Goal: Task Accomplishment & Management: Use online tool/utility

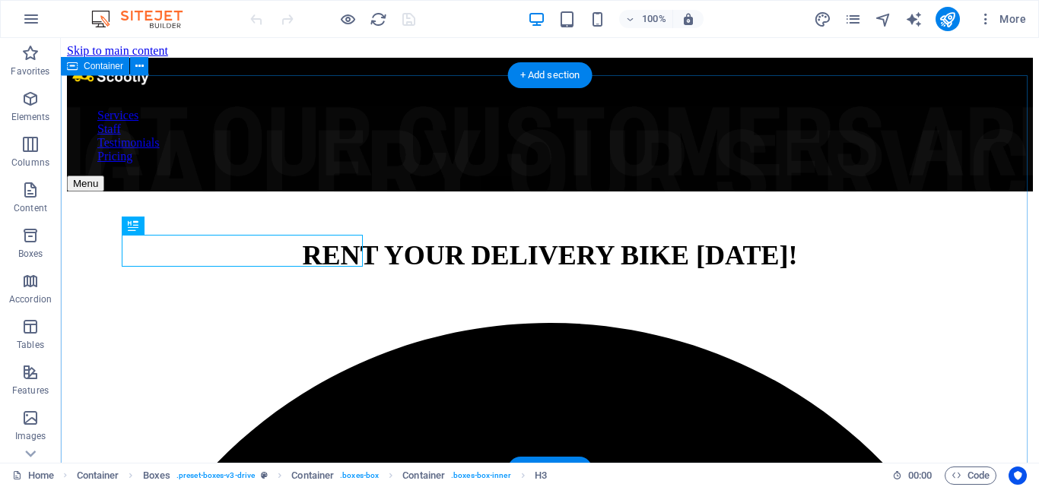
scroll to position [1594, 0]
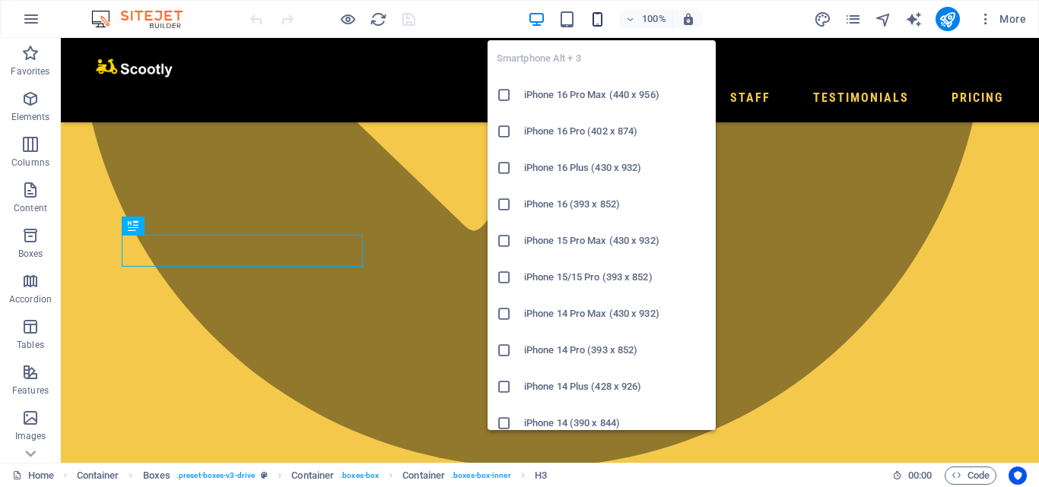
click at [597, 23] on icon "button" at bounding box center [597, 19] width 17 height 17
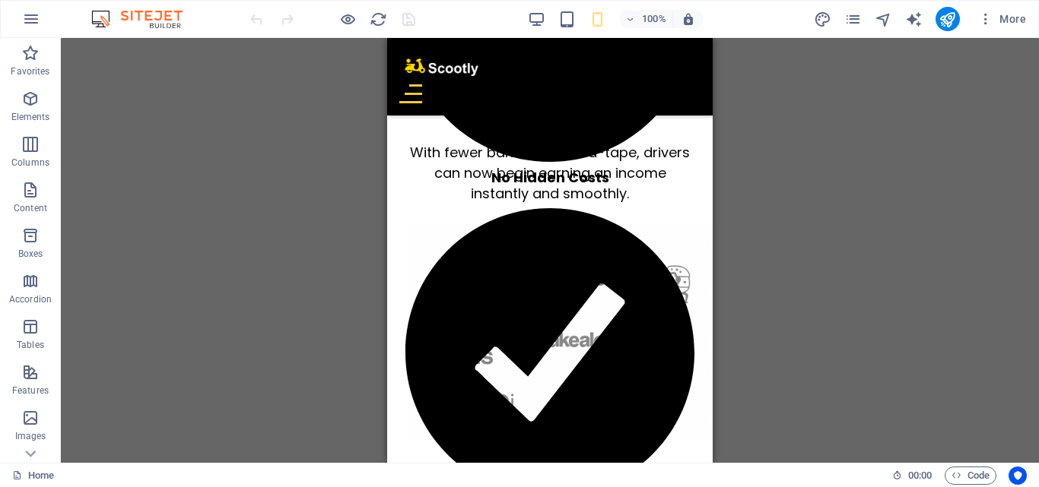
scroll to position [633, 0]
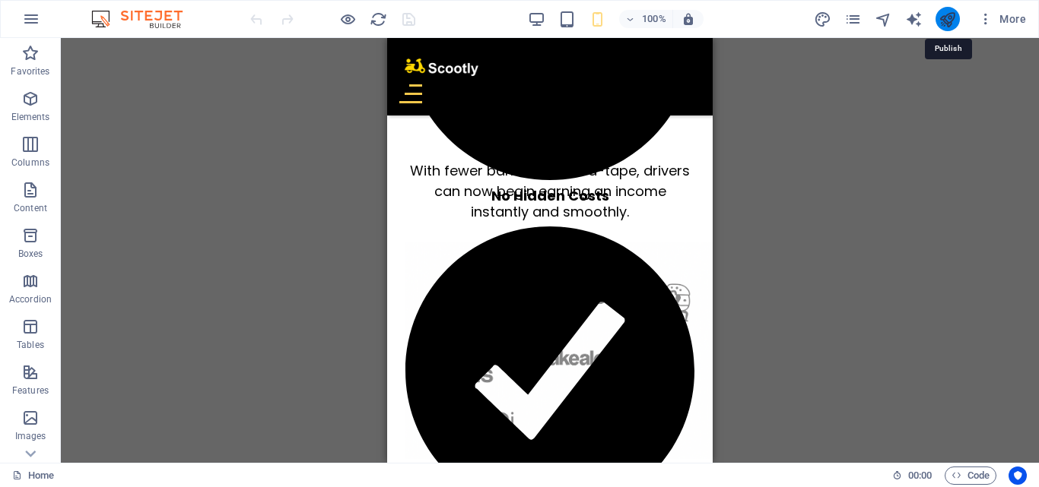
click at [944, 17] on icon "publish" at bounding box center [946, 19] width 17 height 17
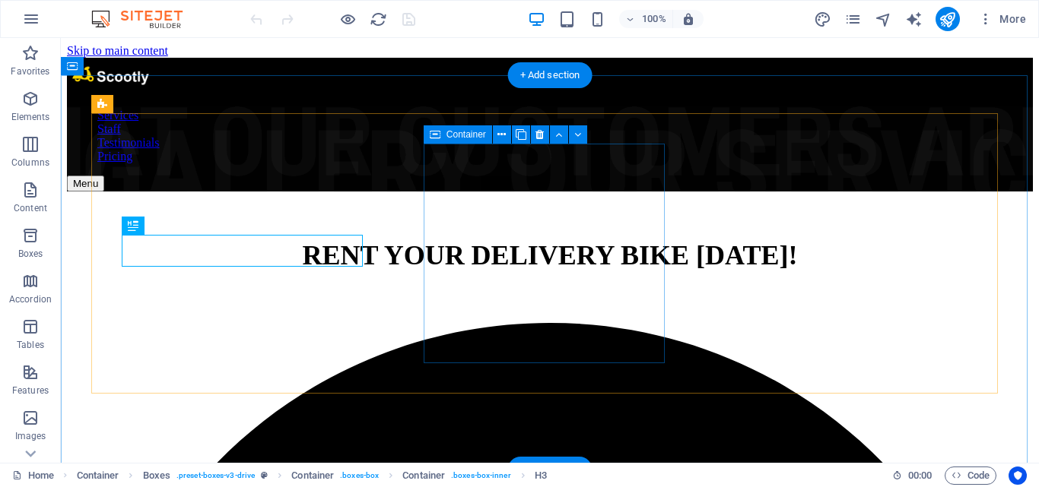
scroll to position [1594, 0]
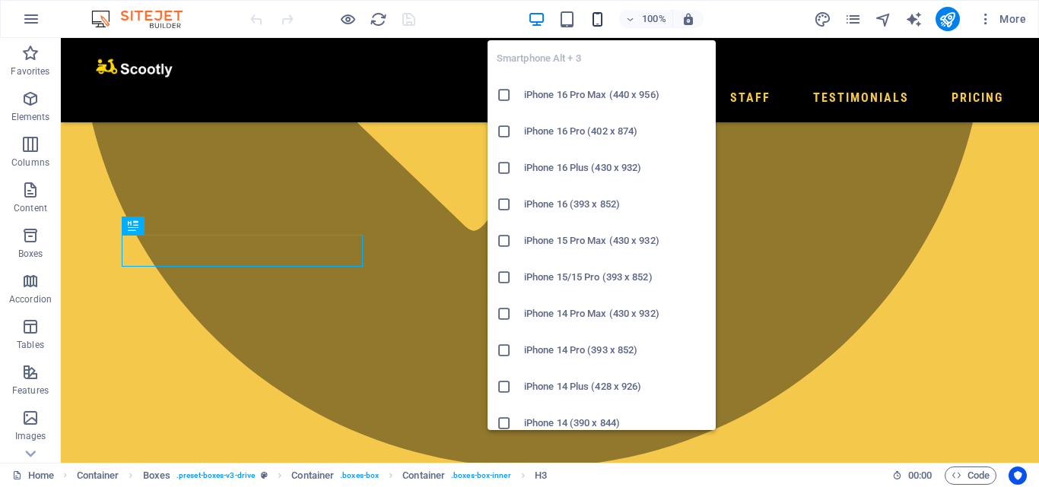
click at [594, 17] on icon "button" at bounding box center [597, 19] width 17 height 17
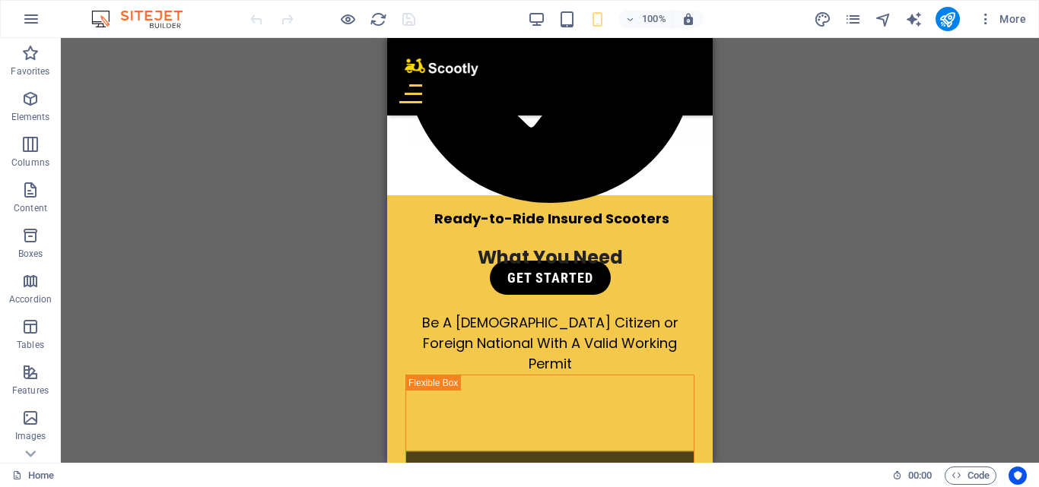
scroll to position [982, 0]
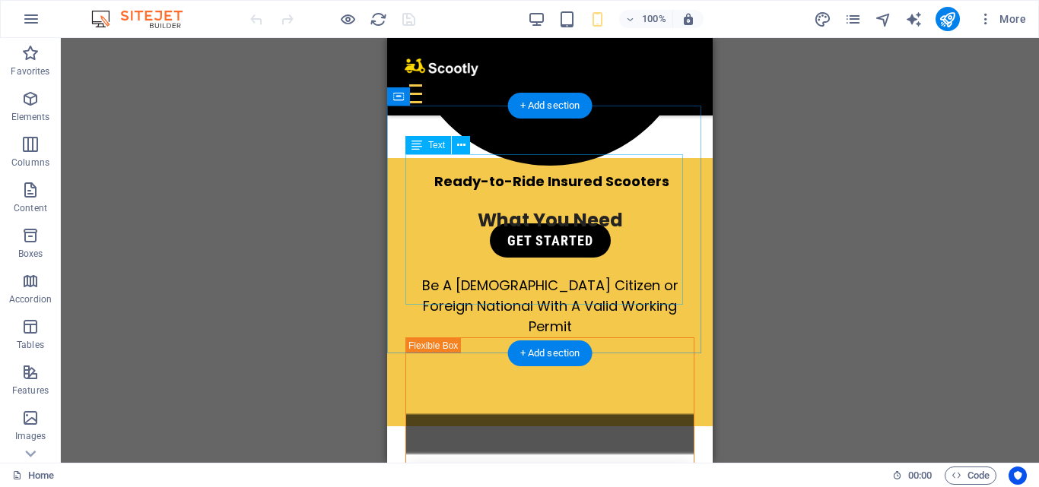
click at [541, 207] on div "What You Need Be A South African Citizen or Foreign National With A Valid Worki…" at bounding box center [549, 292] width 289 height 171
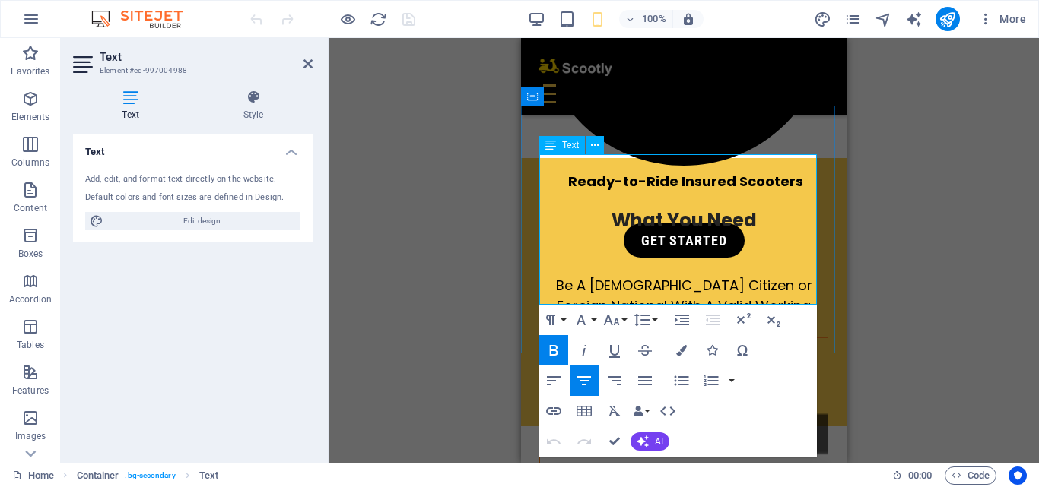
click at [653, 234] on p at bounding box center [683, 244] width 289 height 21
click at [684, 255] on p at bounding box center [683, 265] width 289 height 21
click at [712, 347] on icon "button" at bounding box center [711, 350] width 11 height 11
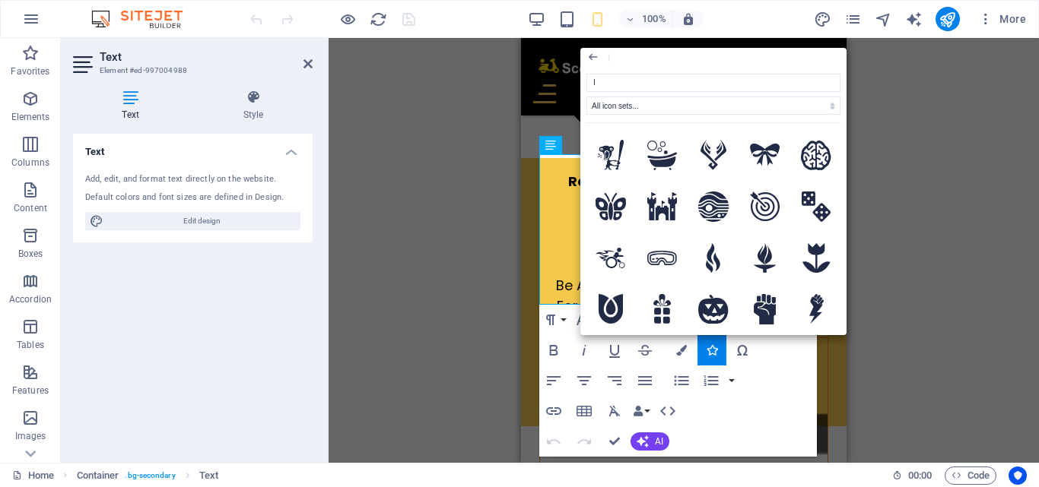
type input "ID"
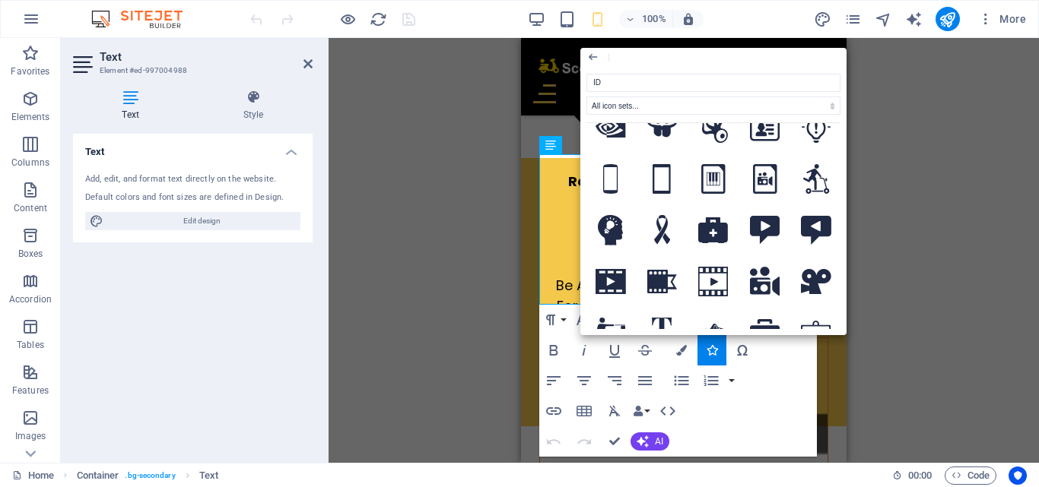
scroll to position [0, 0]
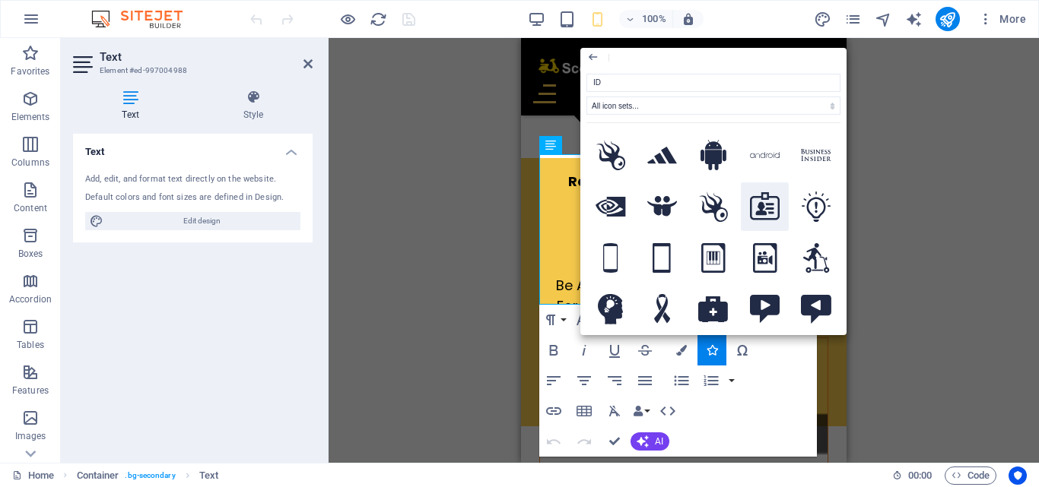
click at [770, 202] on icon at bounding box center [765, 206] width 30 height 28
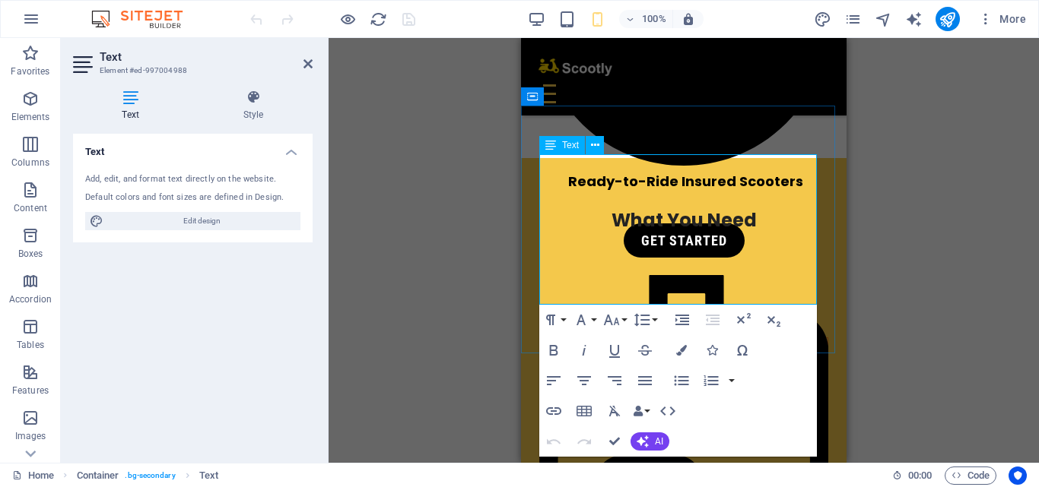
click at [690, 255] on p at bounding box center [683, 413] width 289 height 316
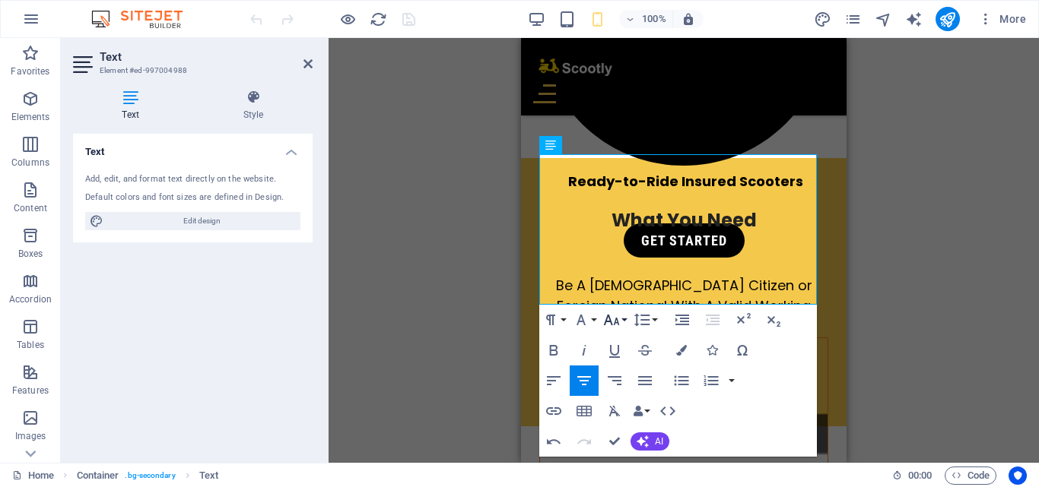
click at [613, 318] on icon "button" at bounding box center [611, 320] width 18 height 18
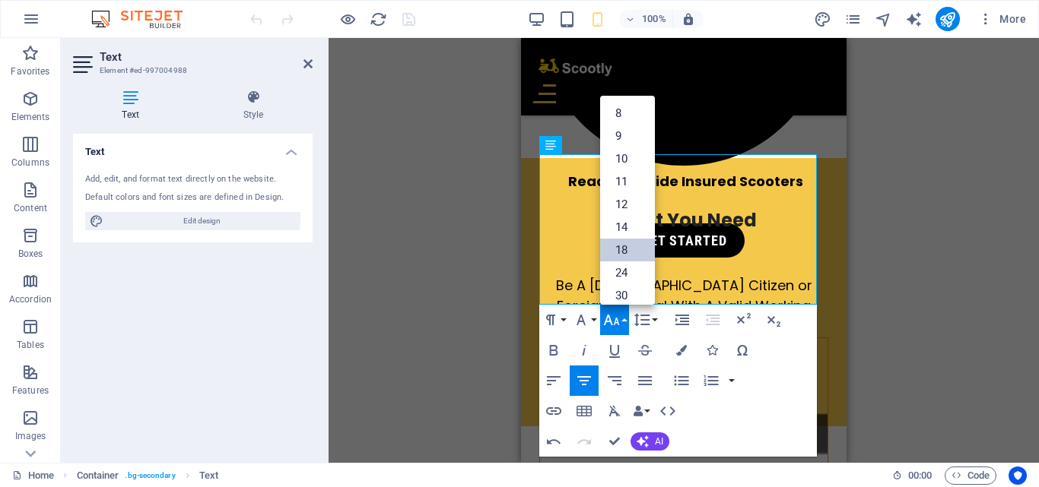
click at [624, 318] on button "Font Size" at bounding box center [614, 320] width 29 height 30
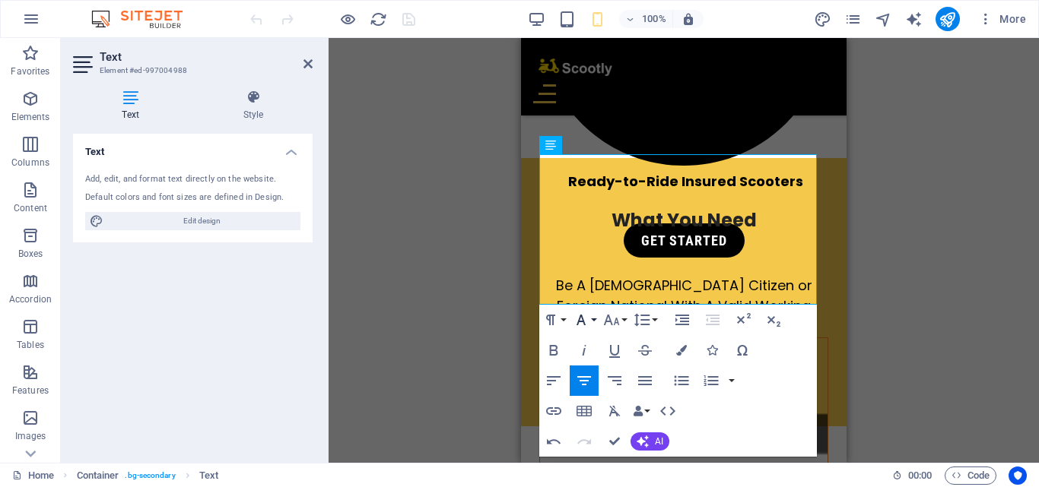
click at [590, 319] on button "Font Family" at bounding box center [584, 320] width 29 height 30
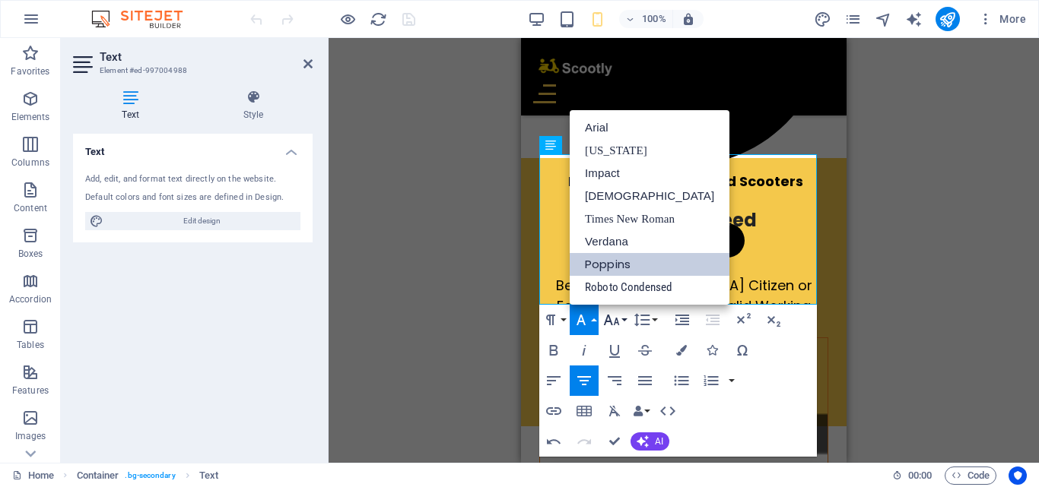
click at [620, 321] on icon "button" at bounding box center [611, 320] width 18 height 18
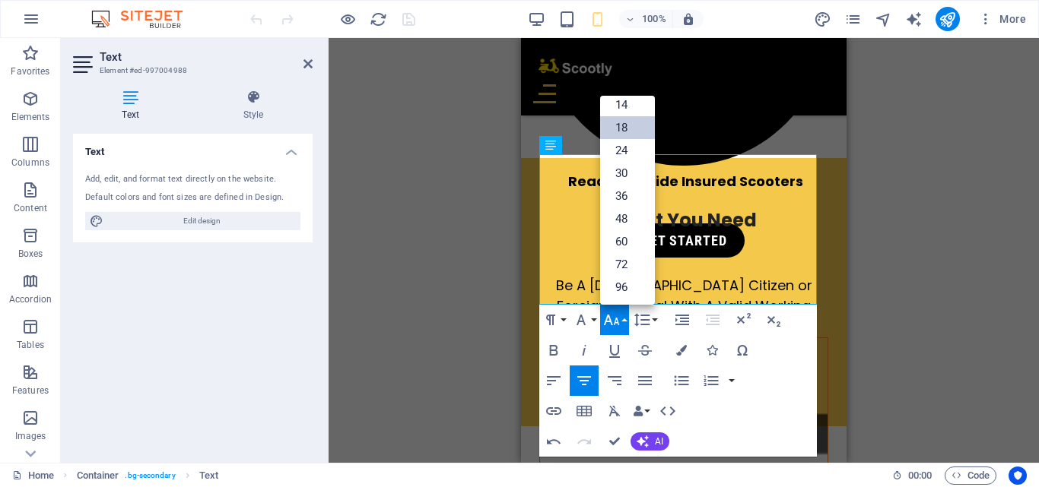
scroll to position [122, 0]
click at [618, 166] on link "30" at bounding box center [627, 173] width 55 height 23
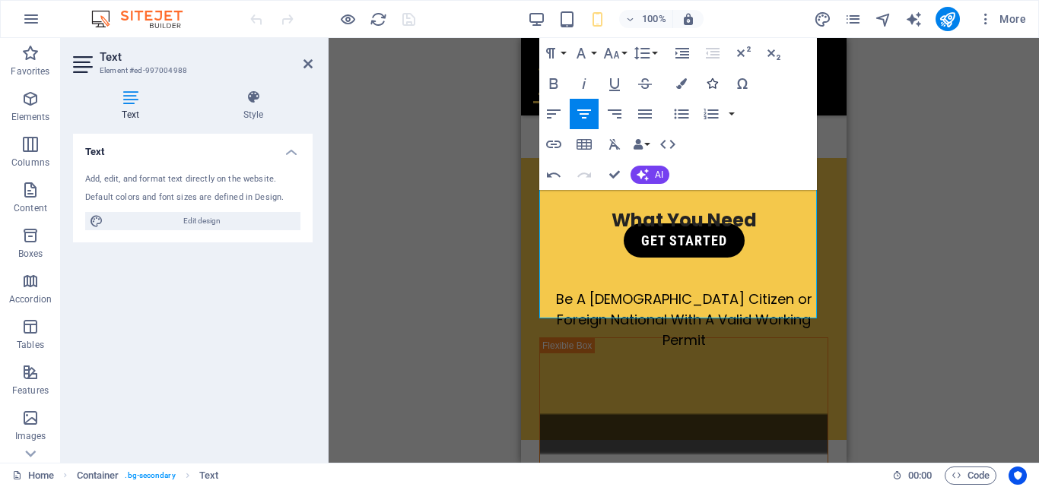
click at [708, 84] on icon "button" at bounding box center [711, 83] width 11 height 11
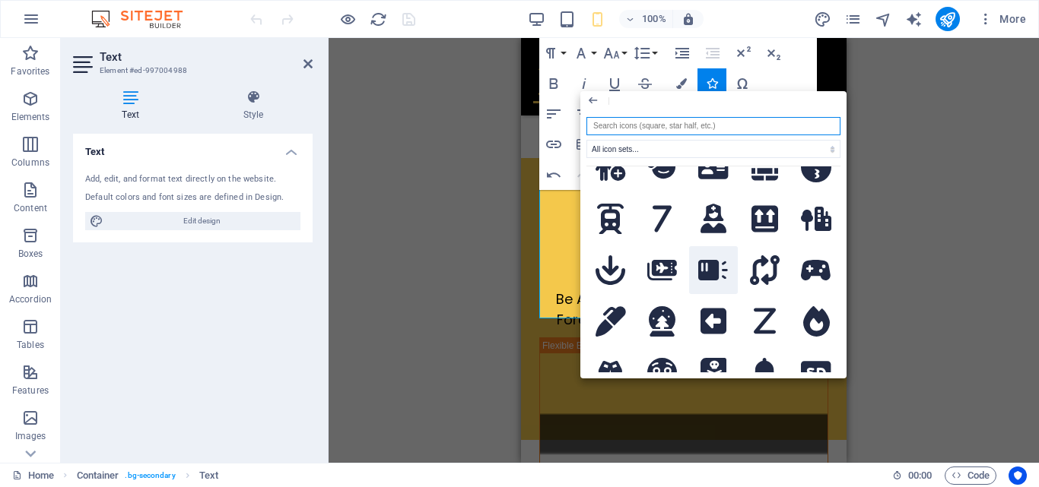
scroll to position [4014, 0]
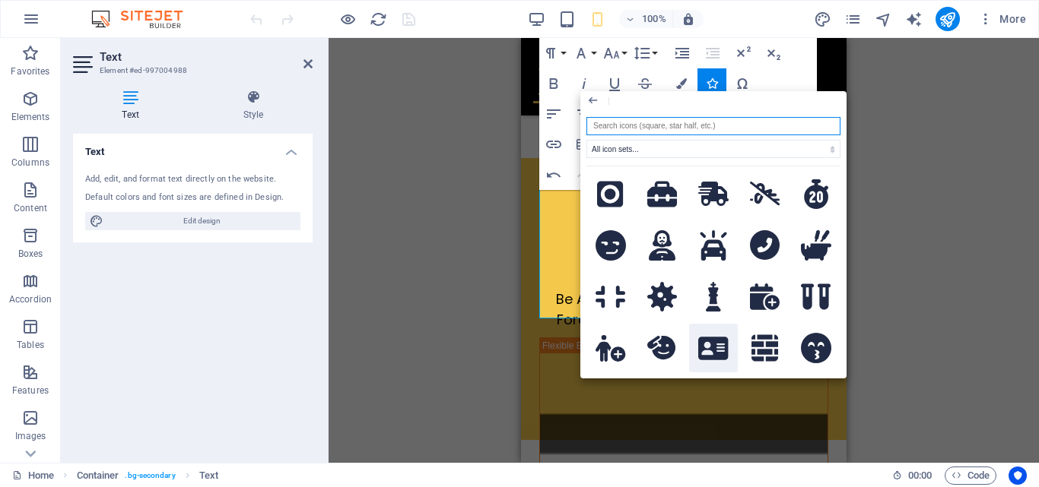
click at [710, 337] on icon at bounding box center [713, 349] width 30 height 24
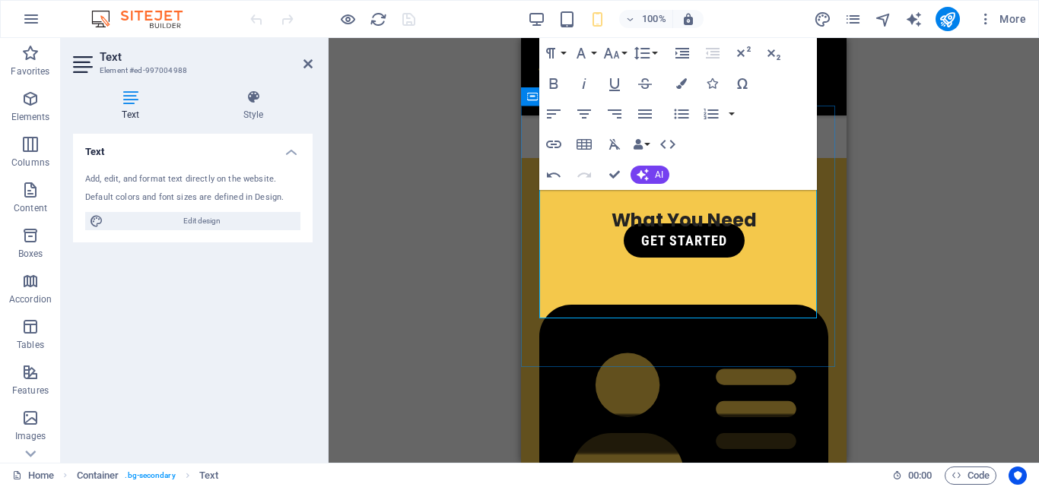
click at [709, 255] on p "​" at bounding box center [683, 422] width 289 height 335
drag, startPoint x: 693, startPoint y: 228, endPoint x: 674, endPoint y: 222, distance: 20.0
click at [674, 255] on p "​" at bounding box center [683, 422] width 289 height 335
click at [619, 53] on icon "button" at bounding box center [611, 53] width 18 height 18
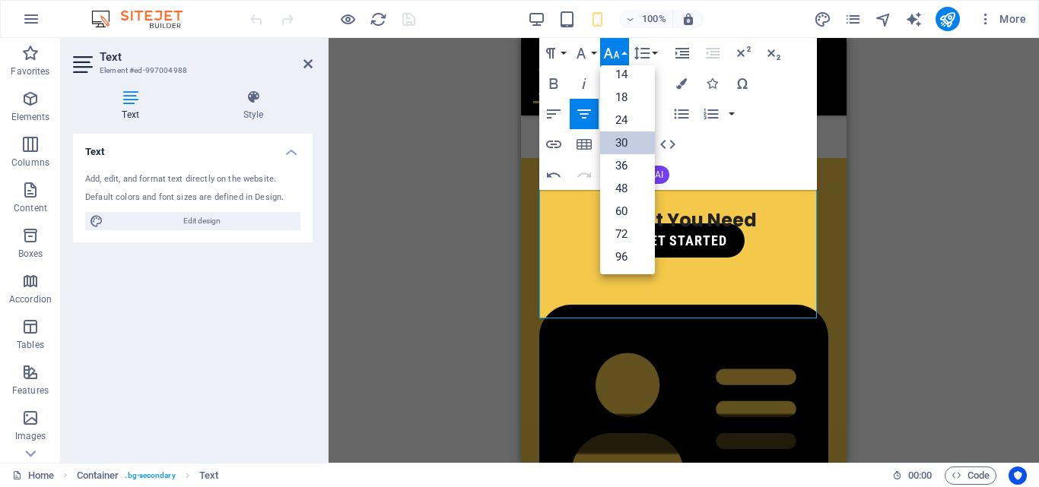
scroll to position [122, 0]
click at [628, 163] on link "36" at bounding box center [627, 165] width 55 height 23
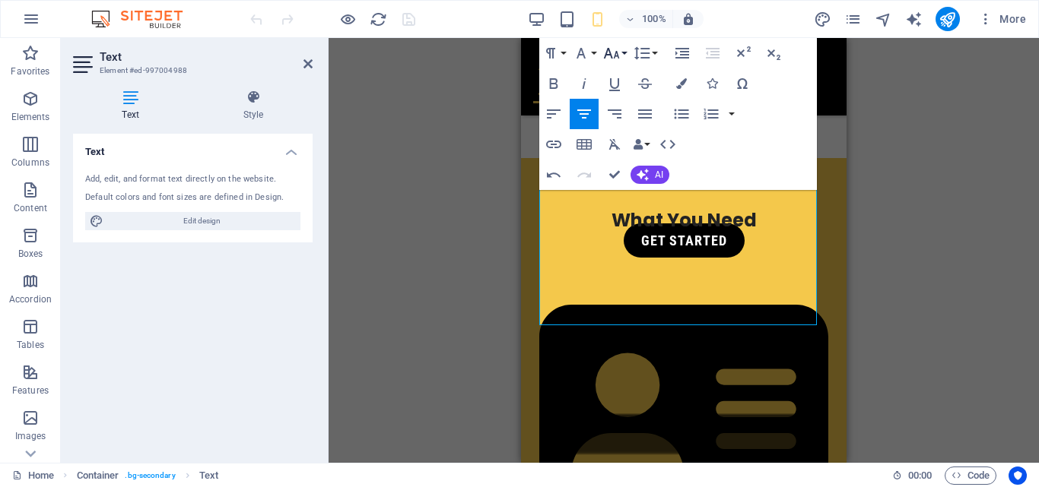
click at [612, 52] on icon "button" at bounding box center [611, 53] width 18 height 18
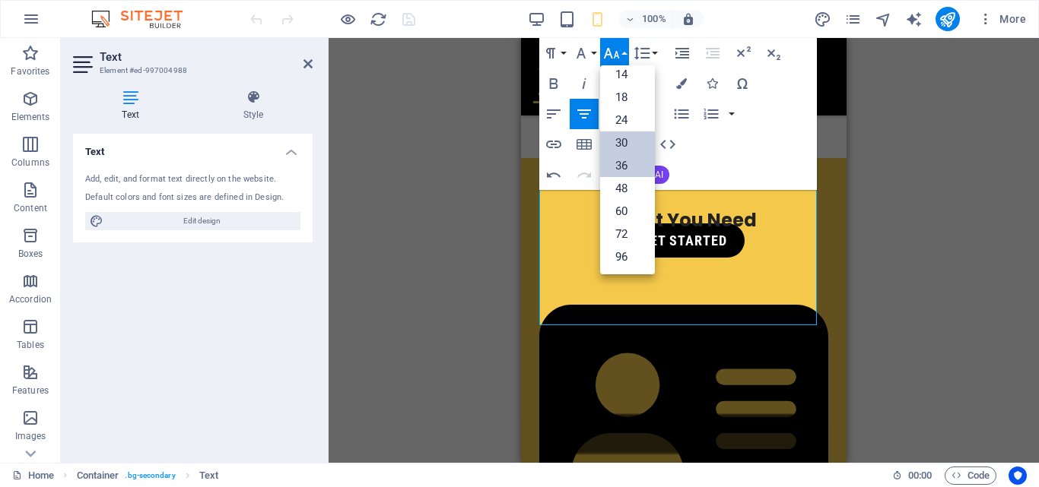
click at [626, 141] on link "30" at bounding box center [627, 143] width 55 height 23
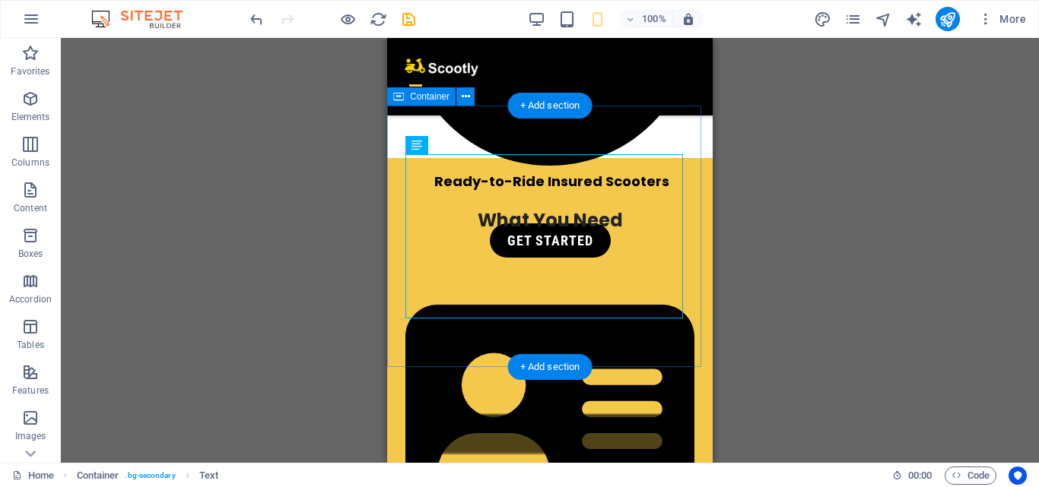
click at [643, 158] on div "What You Need     Be A [DEMOGRAPHIC_DATA] Citizen or Foreign National With A Va…" at bounding box center [549, 449] width 325 height 582
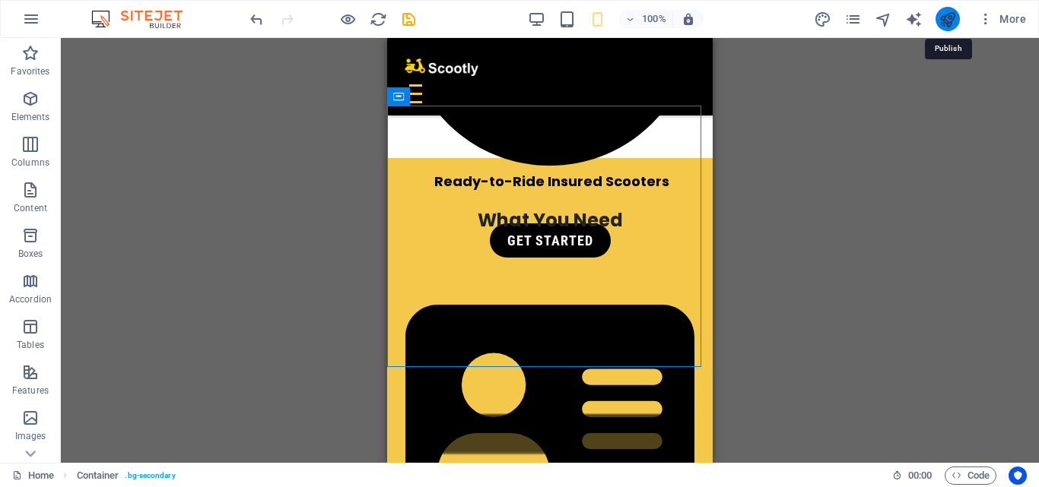
click at [945, 16] on icon "publish" at bounding box center [946, 19] width 17 height 17
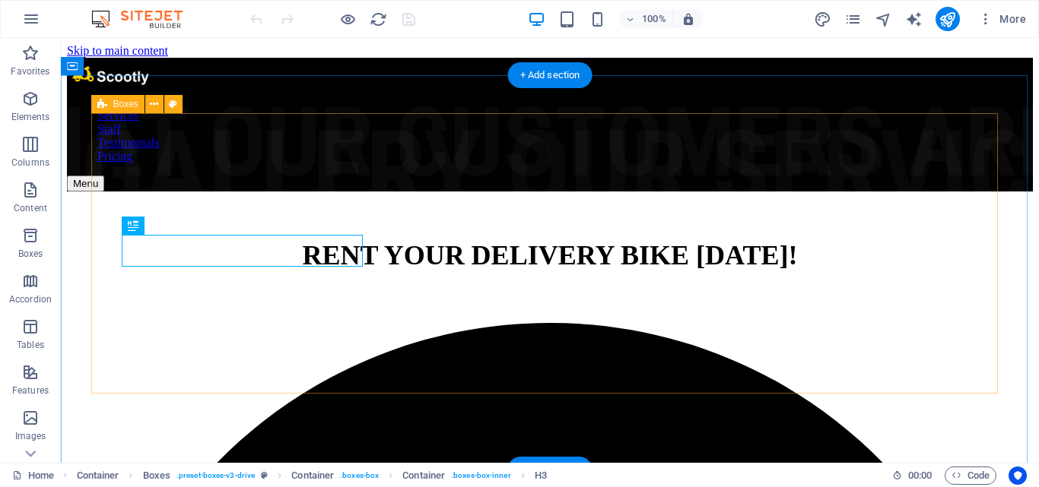
scroll to position [1610, 0]
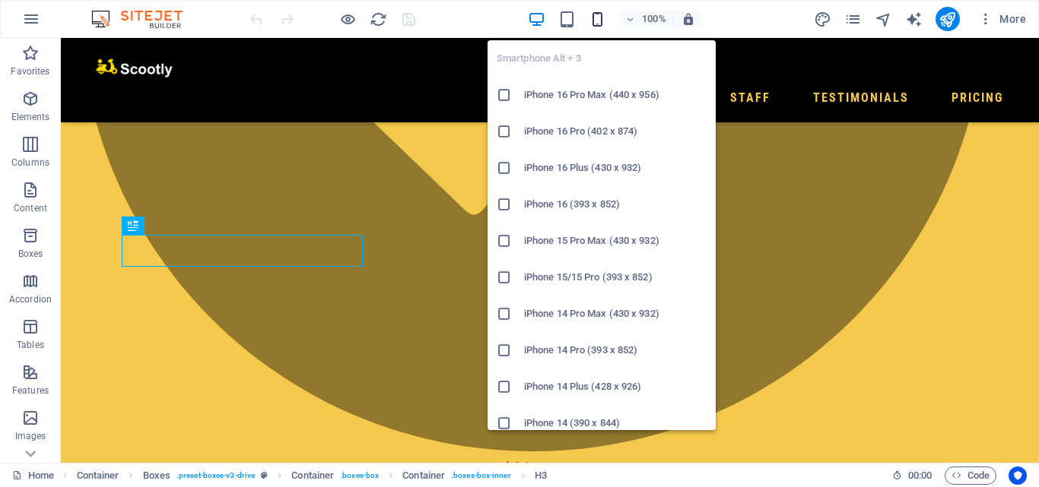
click at [603, 17] on icon "button" at bounding box center [597, 19] width 17 height 17
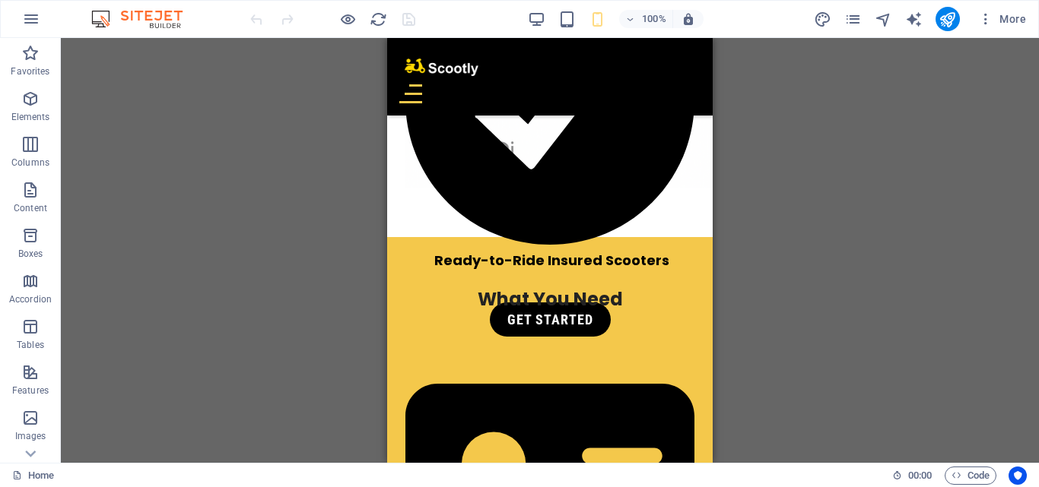
scroll to position [978, 0]
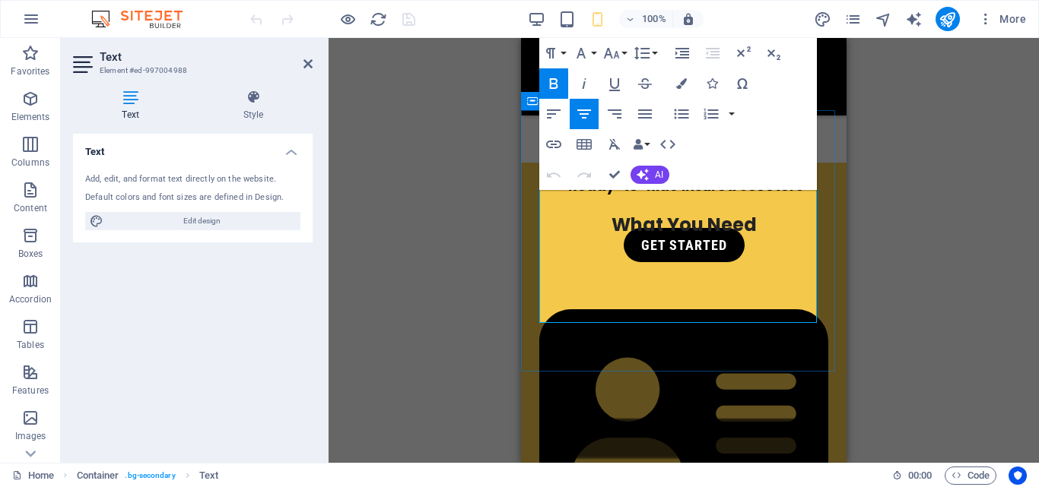
click at [705, 259] on p at bounding box center [683, 426] width 289 height 335
click at [696, 259] on p at bounding box center [683, 426] width 289 height 335
drag, startPoint x: 693, startPoint y: 222, endPoint x: 656, endPoint y: 223, distance: 36.5
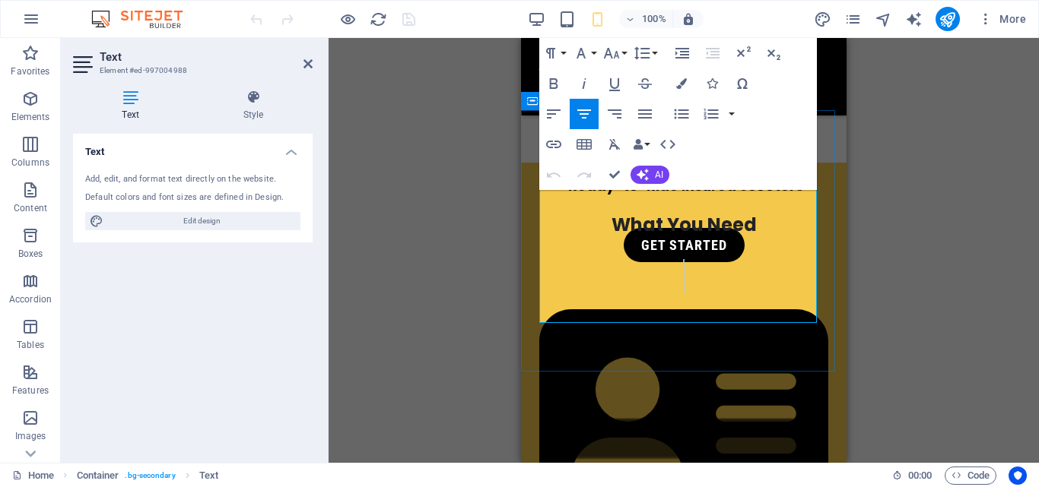
click at [656, 259] on p at bounding box center [683, 426] width 289 height 335
click at [617, 50] on icon "button" at bounding box center [611, 53] width 18 height 18
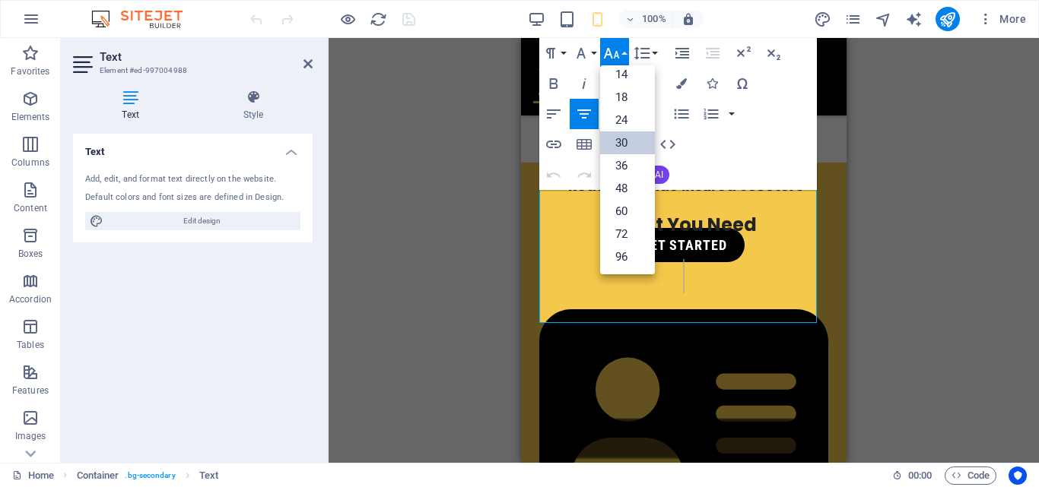
scroll to position [122, 0]
click at [630, 159] on link "36" at bounding box center [627, 165] width 55 height 23
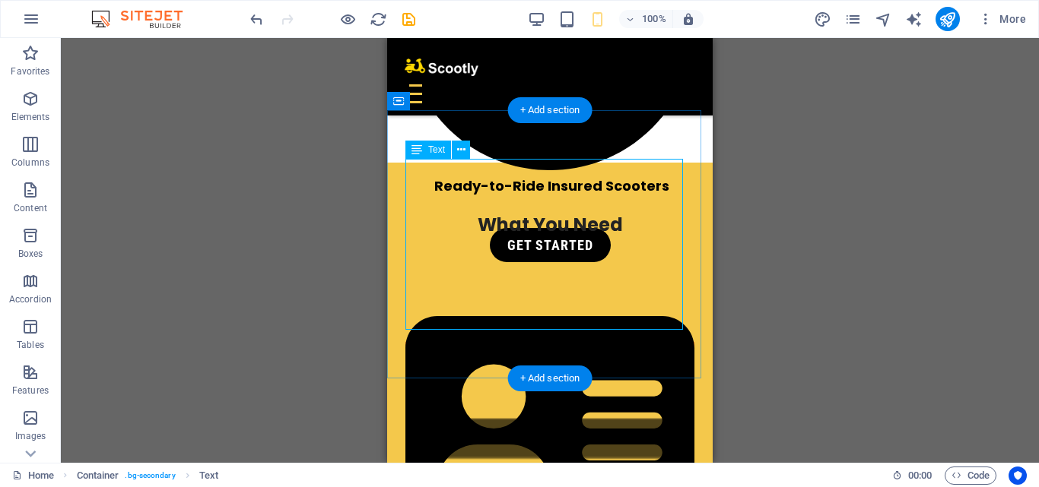
click at [664, 275] on div "What You Need     Be A [DEMOGRAPHIC_DATA] Citizen or Foreign National With A Va…" at bounding box center [549, 461] width 289 height 501
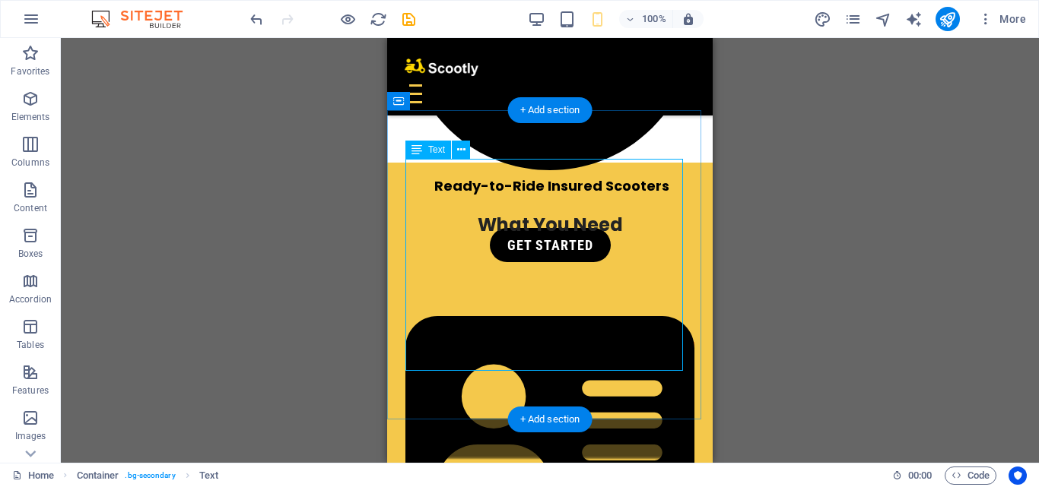
click at [544, 328] on div "What You Need     Be A [DEMOGRAPHIC_DATA] Citizen or Foreign National With A Va…" at bounding box center [549, 482] width 289 height 542
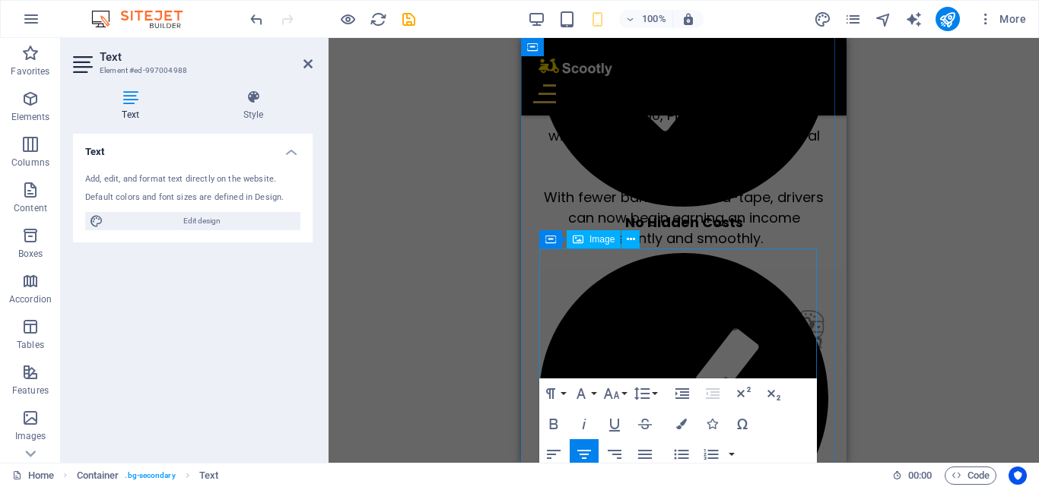
scroll to position [978, 0]
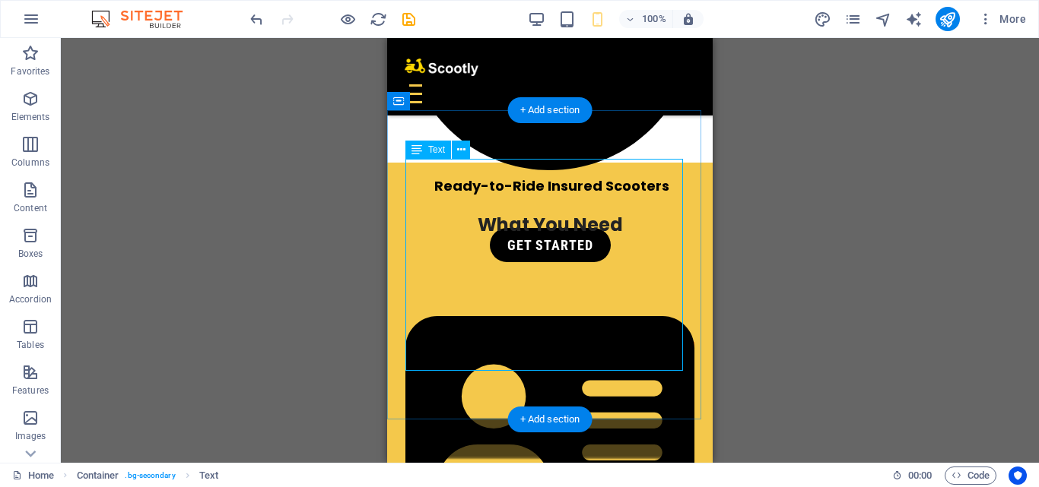
click at [614, 211] on div "What You Need     Be A [DEMOGRAPHIC_DATA] Citizen or Foreign National With A Va…" at bounding box center [549, 482] width 289 height 542
click at [624, 211] on div "What You Need     Be A [DEMOGRAPHIC_DATA] Citizen or Foreign National With A Va…" at bounding box center [549, 482] width 289 height 542
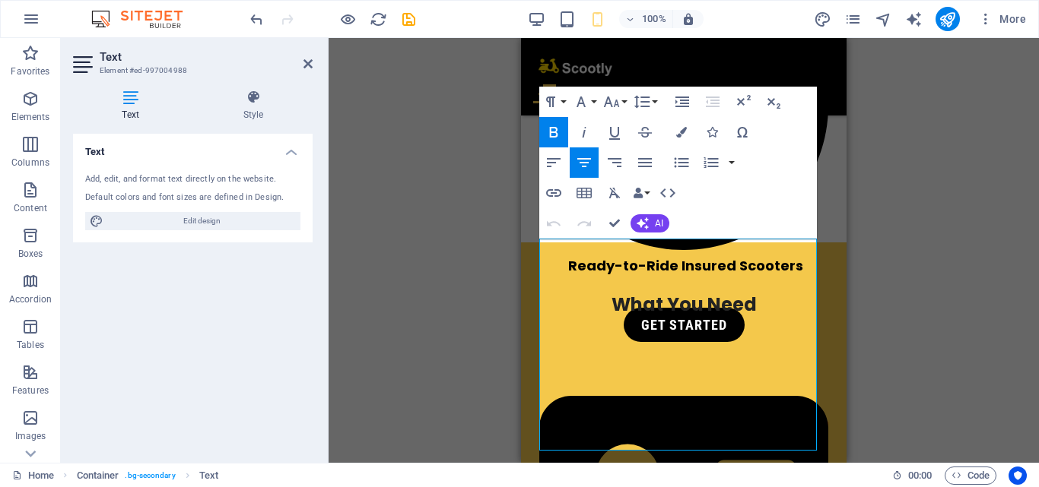
scroll to position [823, 0]
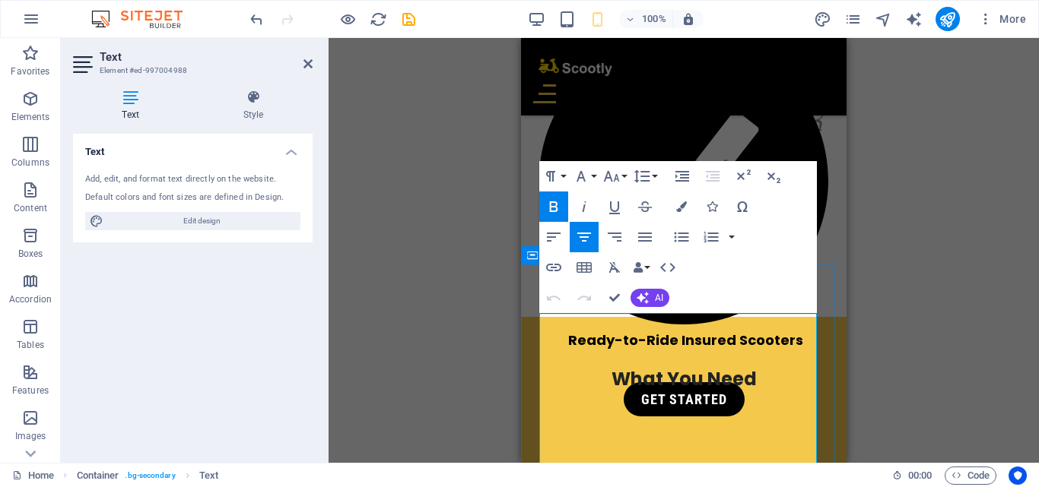
click at [747, 367] on span "What You Need" at bounding box center [683, 379] width 145 height 25
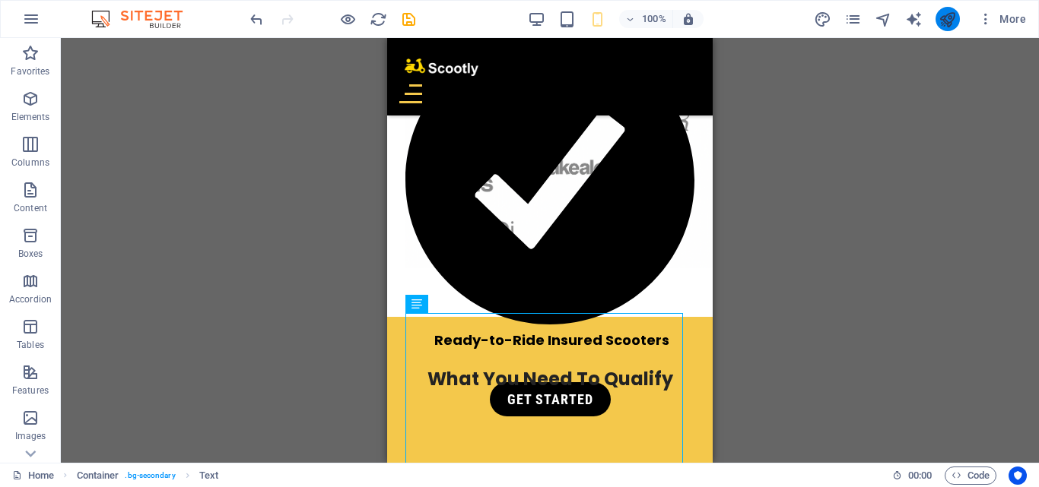
click at [955, 14] on icon "publish" at bounding box center [946, 19] width 17 height 17
